Goal: Communication & Community: Share content

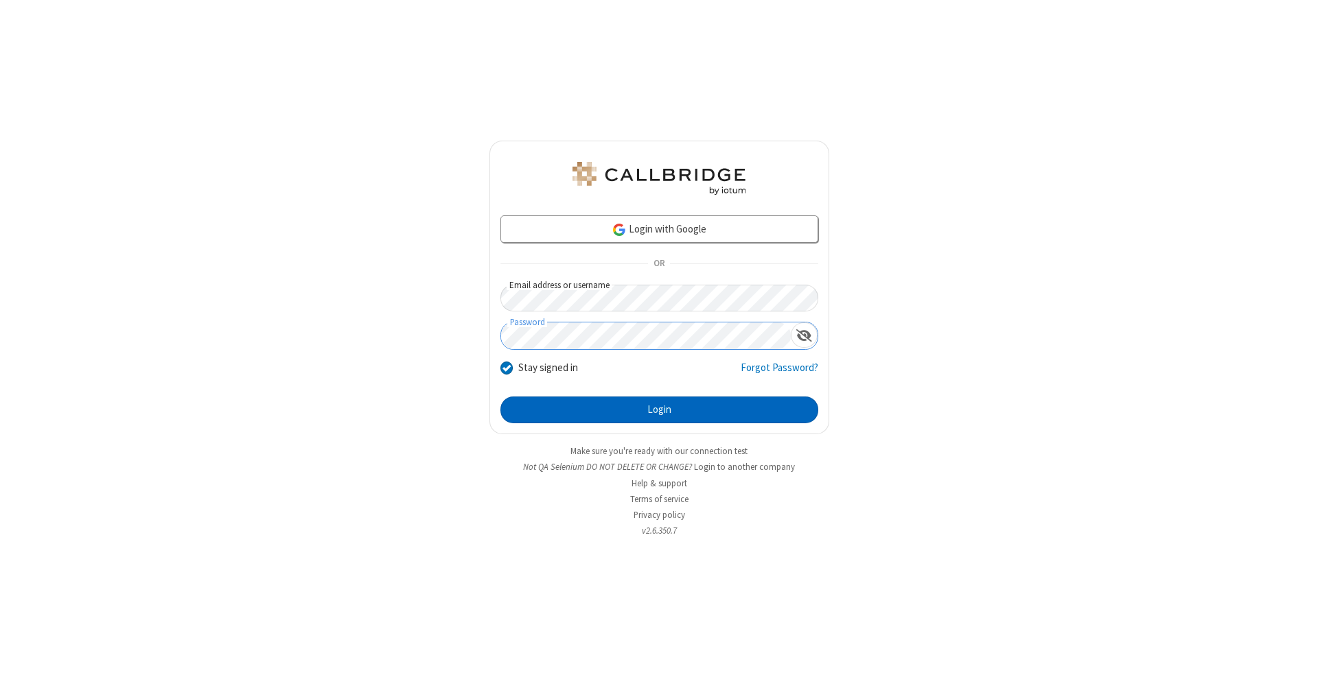
click at [659, 410] on button "Login" at bounding box center [659, 410] width 318 height 27
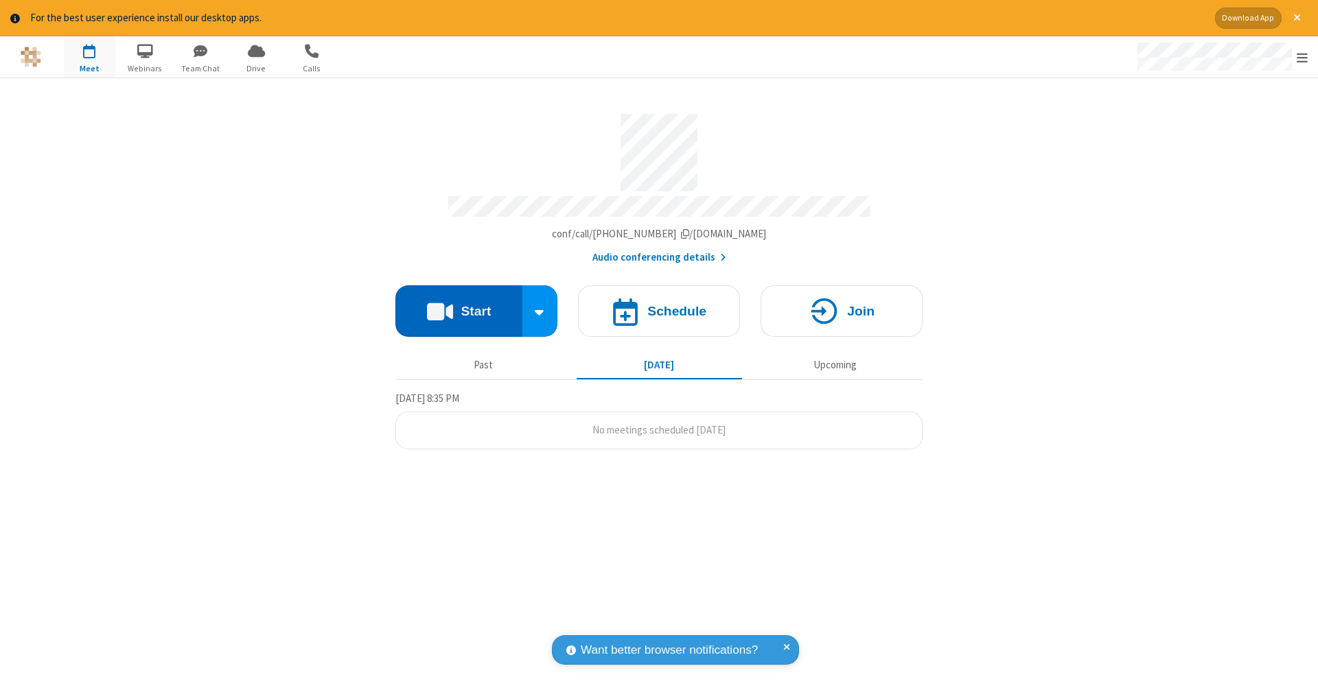
click at [459, 304] on button "Start" at bounding box center [458, 311] width 127 height 51
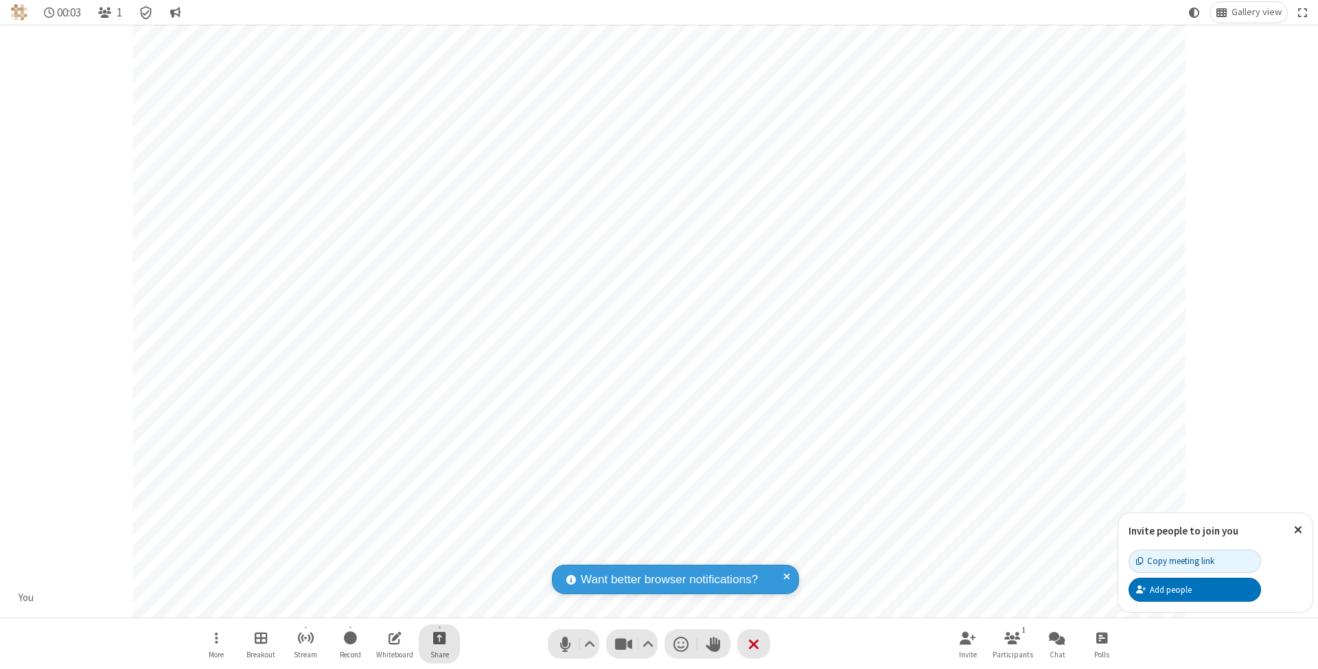
click at [439, 638] on span "Start sharing" at bounding box center [439, 637] width 13 height 17
click at [384, 605] on span "Share my screen" at bounding box center [384, 607] width 16 height 12
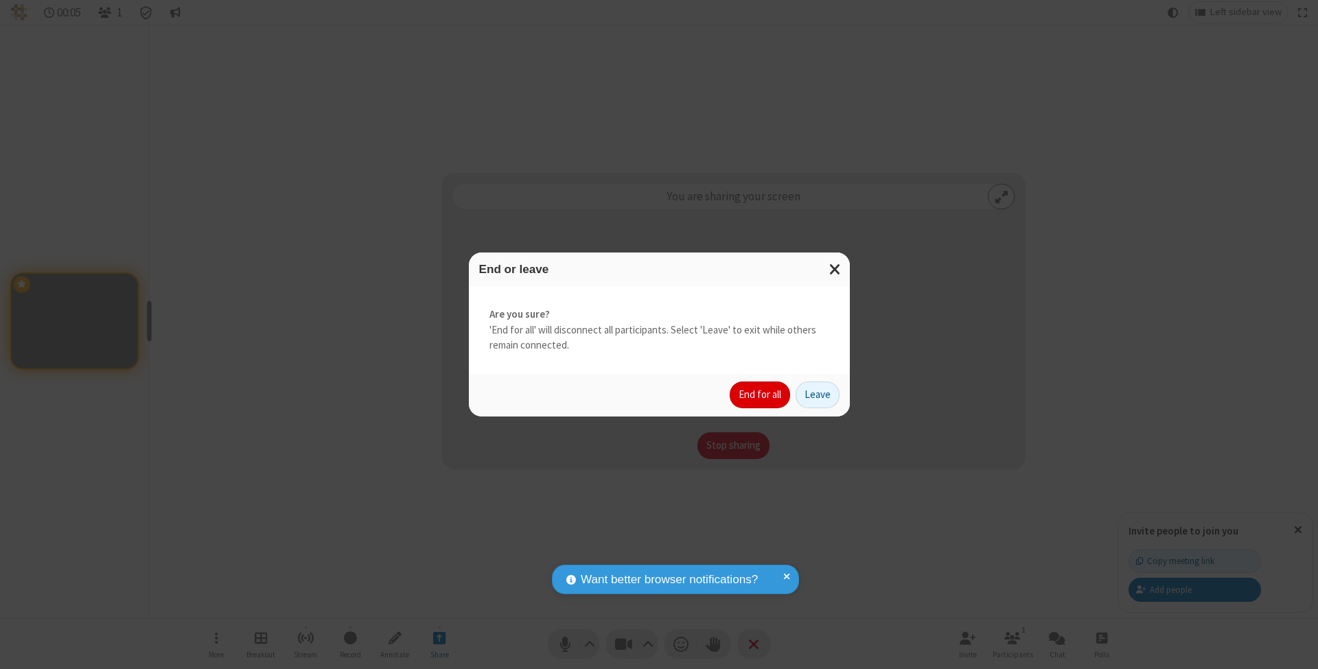
click at [761, 394] on button "End for all" at bounding box center [760, 395] width 60 height 27
